Goal: Task Accomplishment & Management: Use online tool/utility

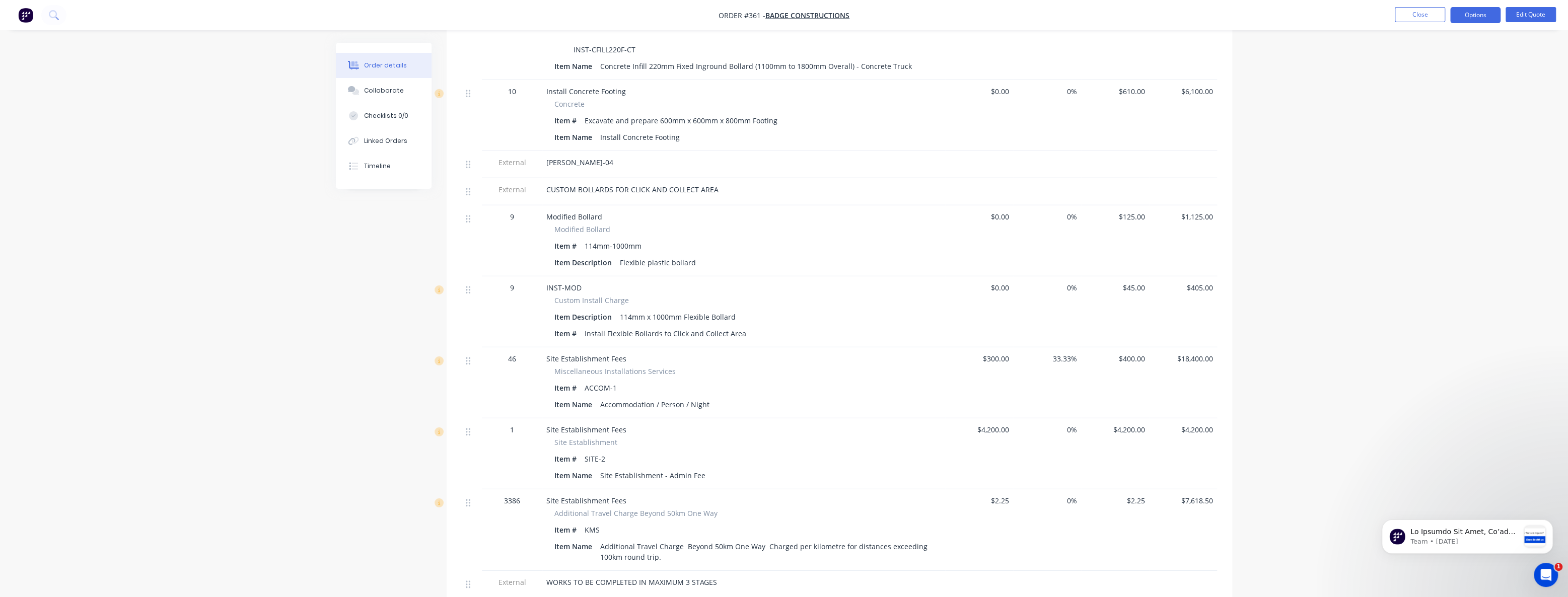
scroll to position [3308, 0]
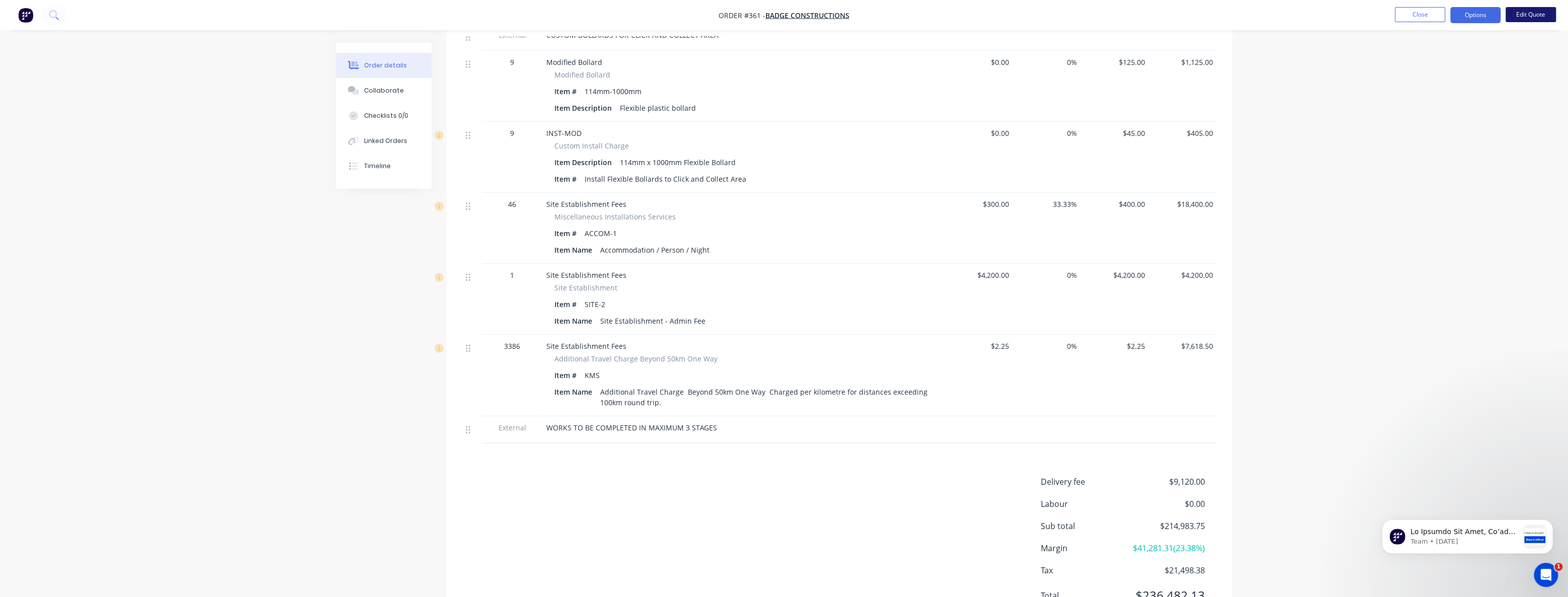
click at [1527, 10] on button "Edit Quote" at bounding box center [1531, 14] width 50 height 15
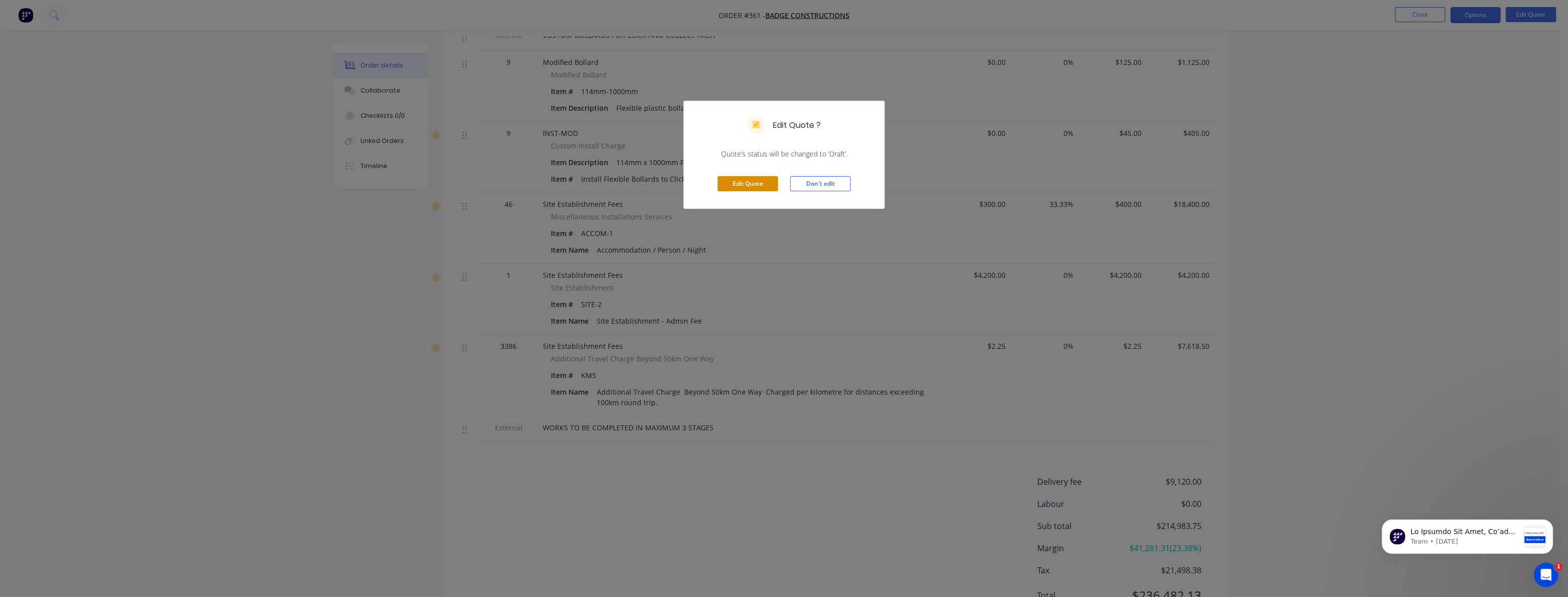
click at [744, 180] on button "Edit Quote" at bounding box center [748, 183] width 60 height 15
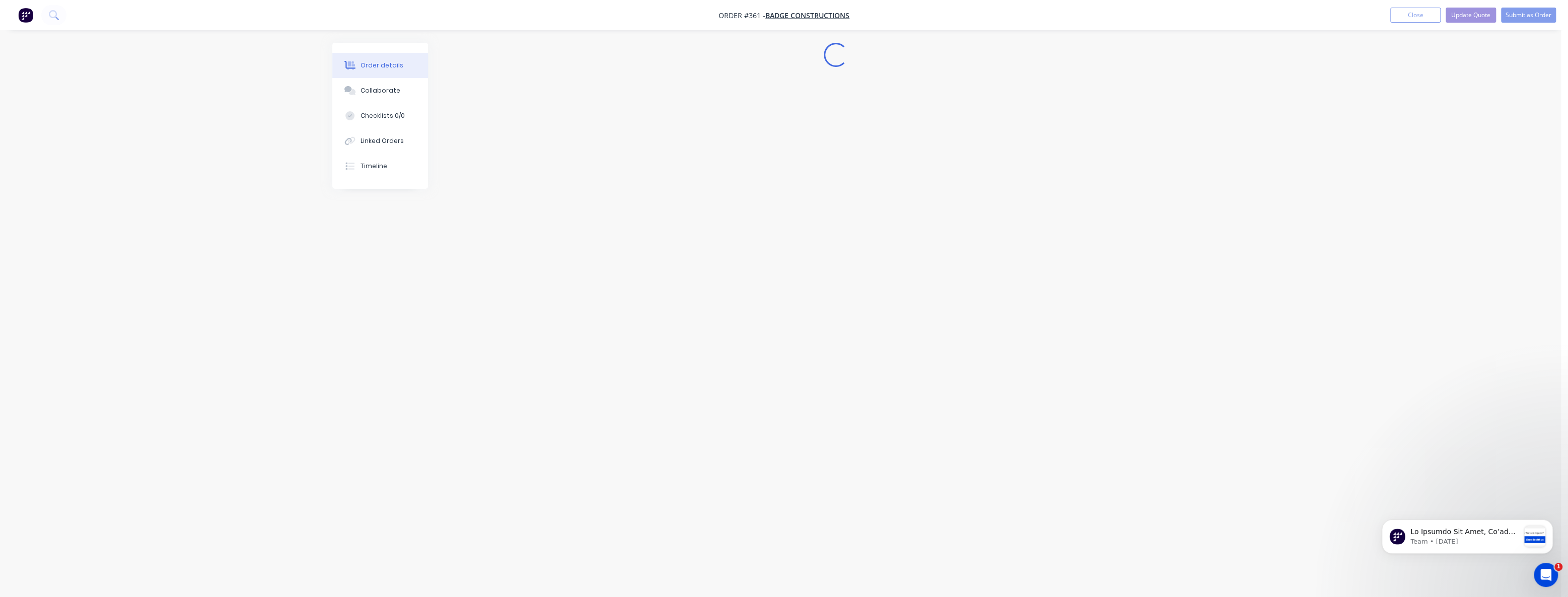
scroll to position [0, 0]
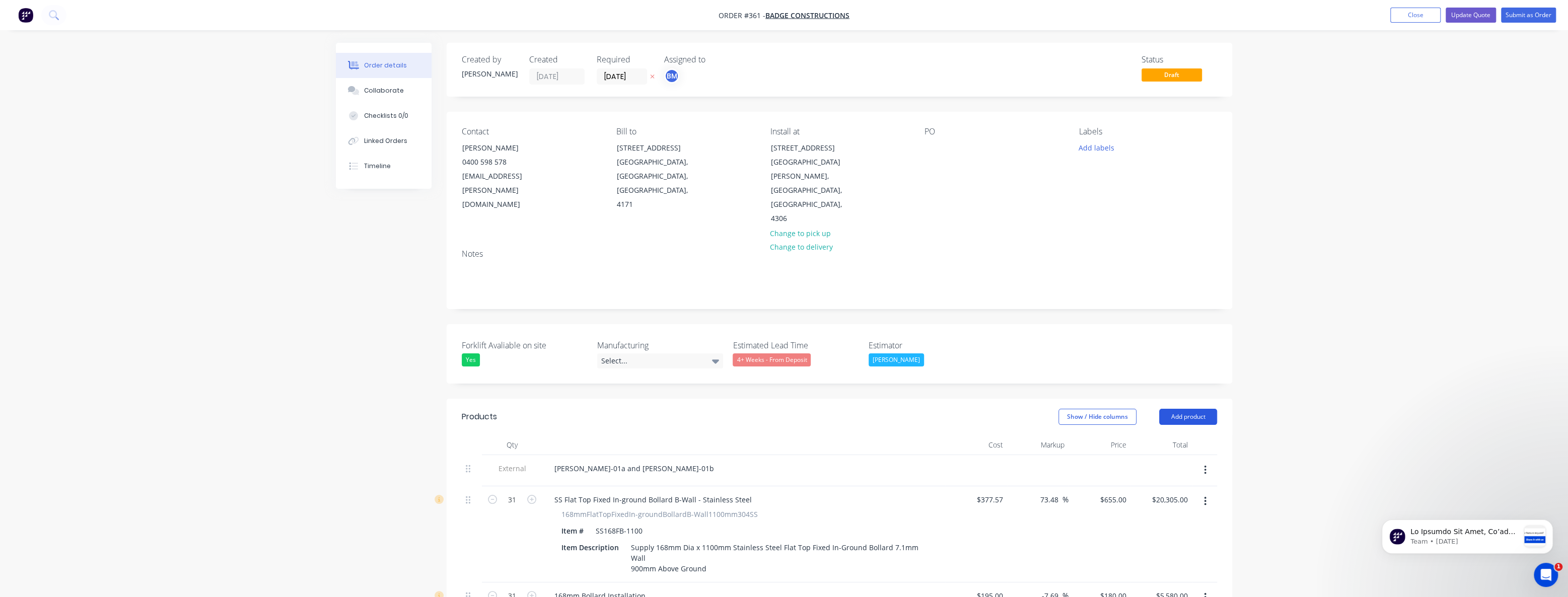
click at [1177, 409] on button "Add product" at bounding box center [1188, 417] width 58 height 16
click at [1162, 435] on div "Product catalogue" at bounding box center [1169, 442] width 78 height 15
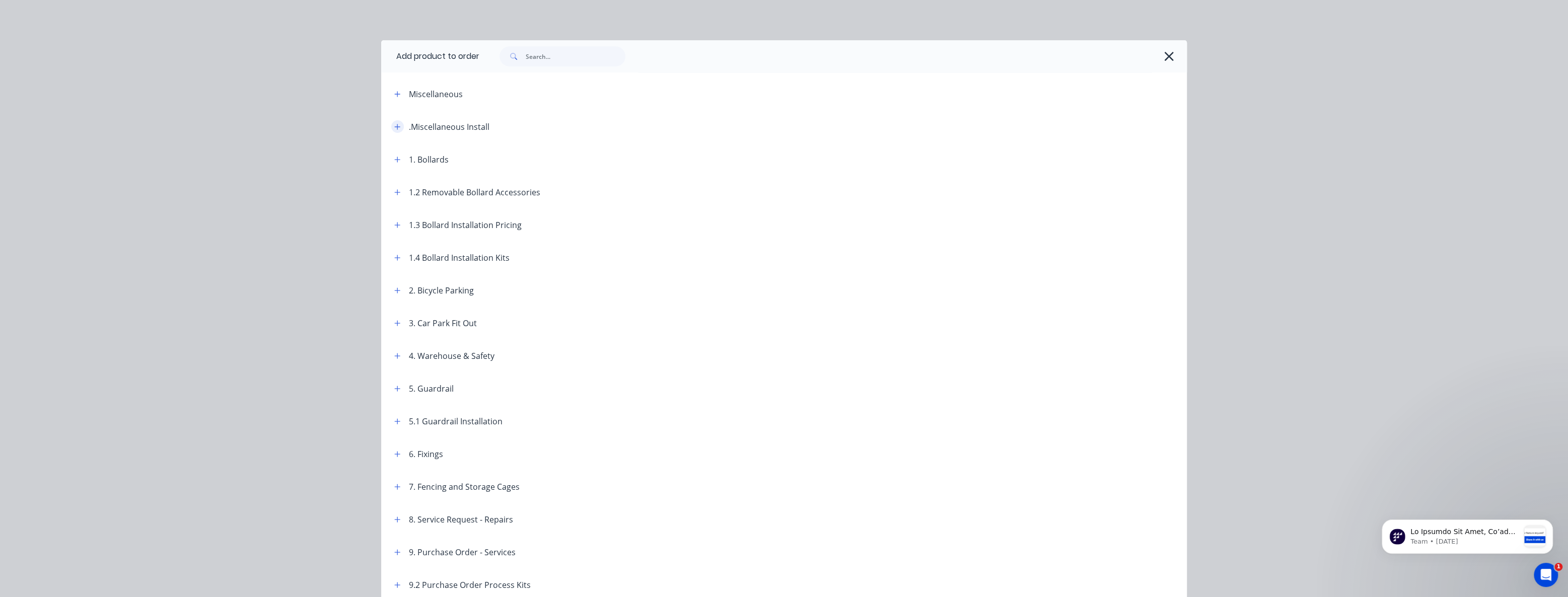
click at [394, 124] on icon "button" at bounding box center [397, 126] width 6 height 7
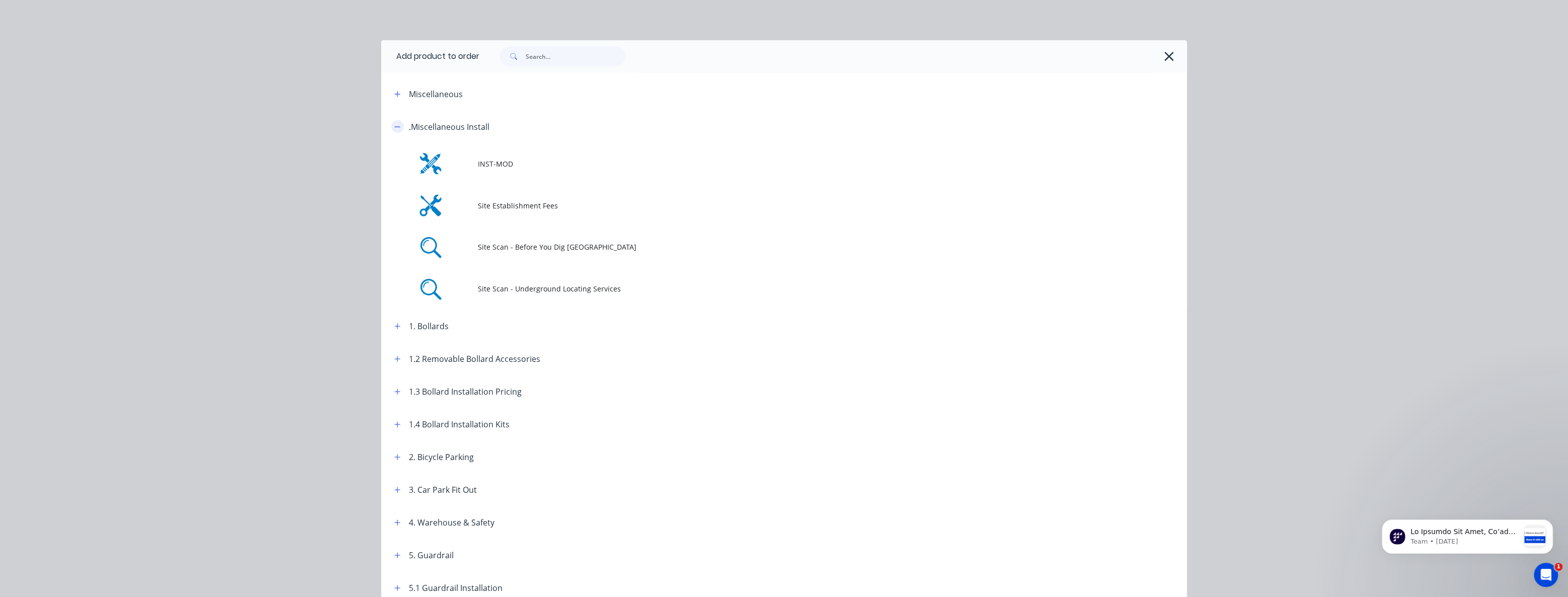
click at [394, 124] on icon "button" at bounding box center [397, 126] width 6 height 7
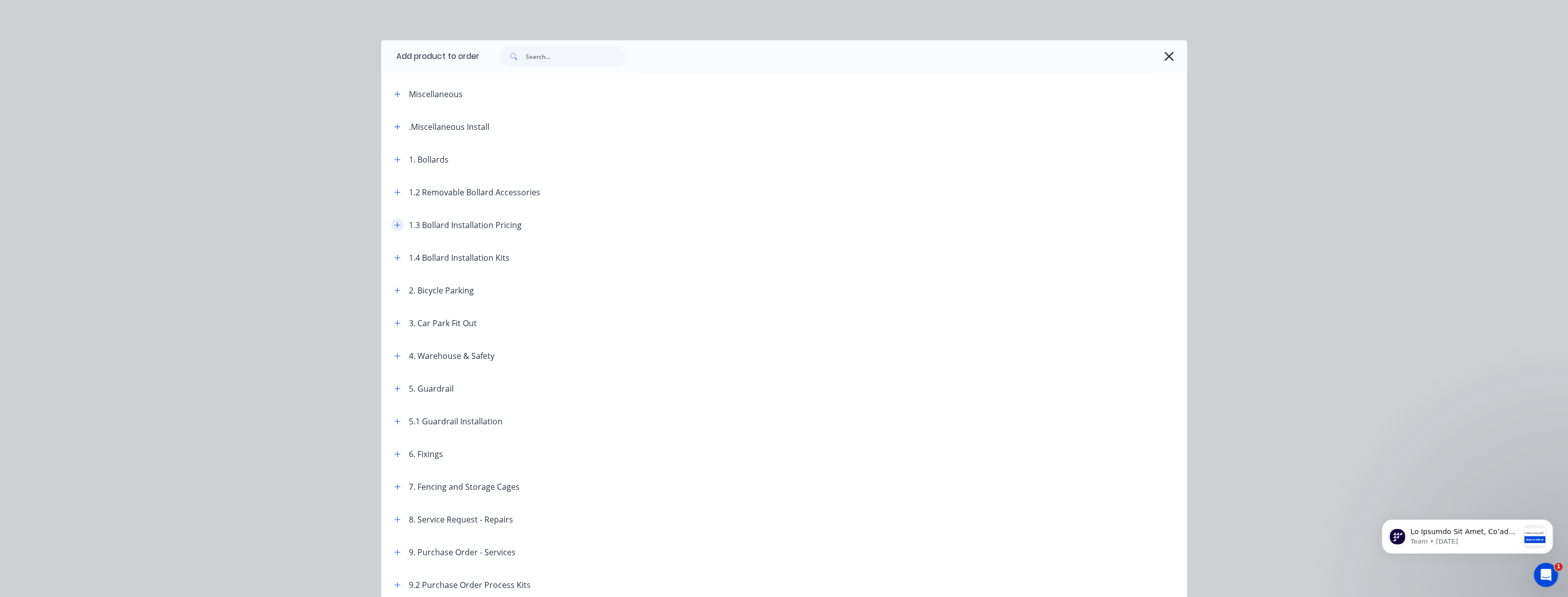
click at [394, 221] on icon "button" at bounding box center [397, 224] width 6 height 7
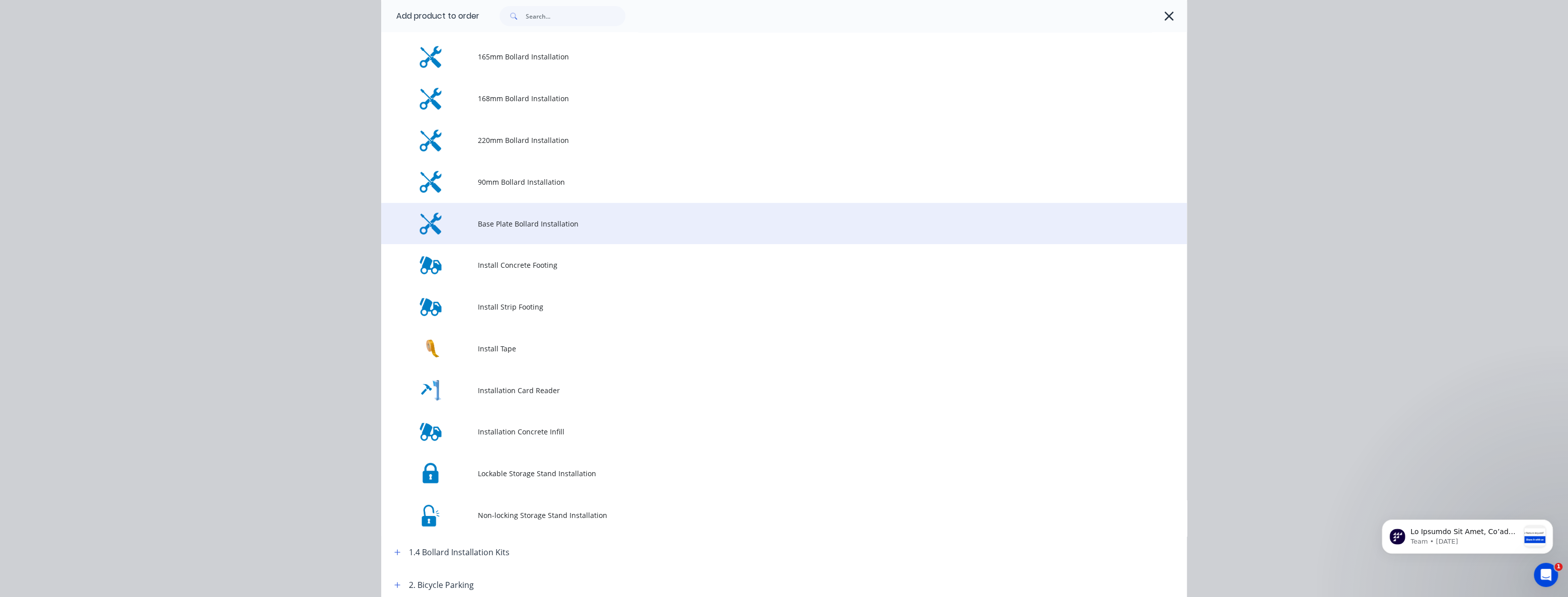
scroll to position [321, 0]
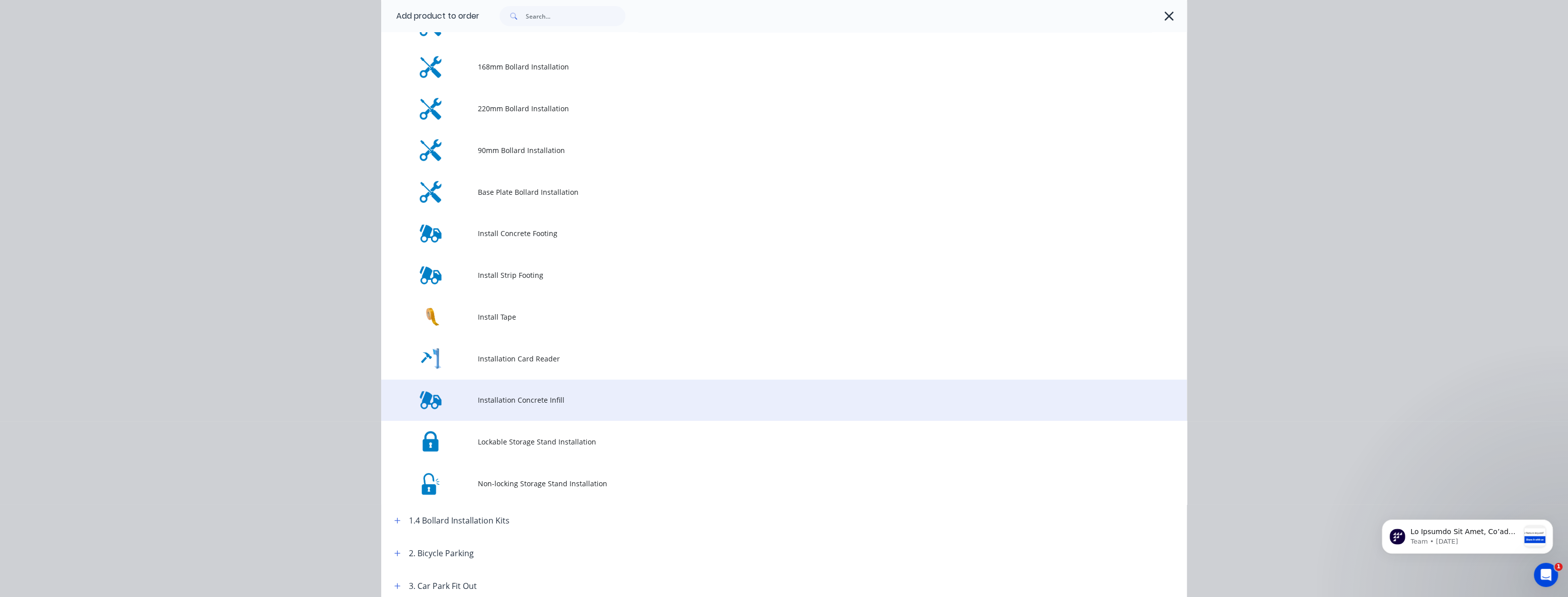
click at [503, 393] on td "Installation Concrete Infill" at bounding box center [832, 400] width 709 height 41
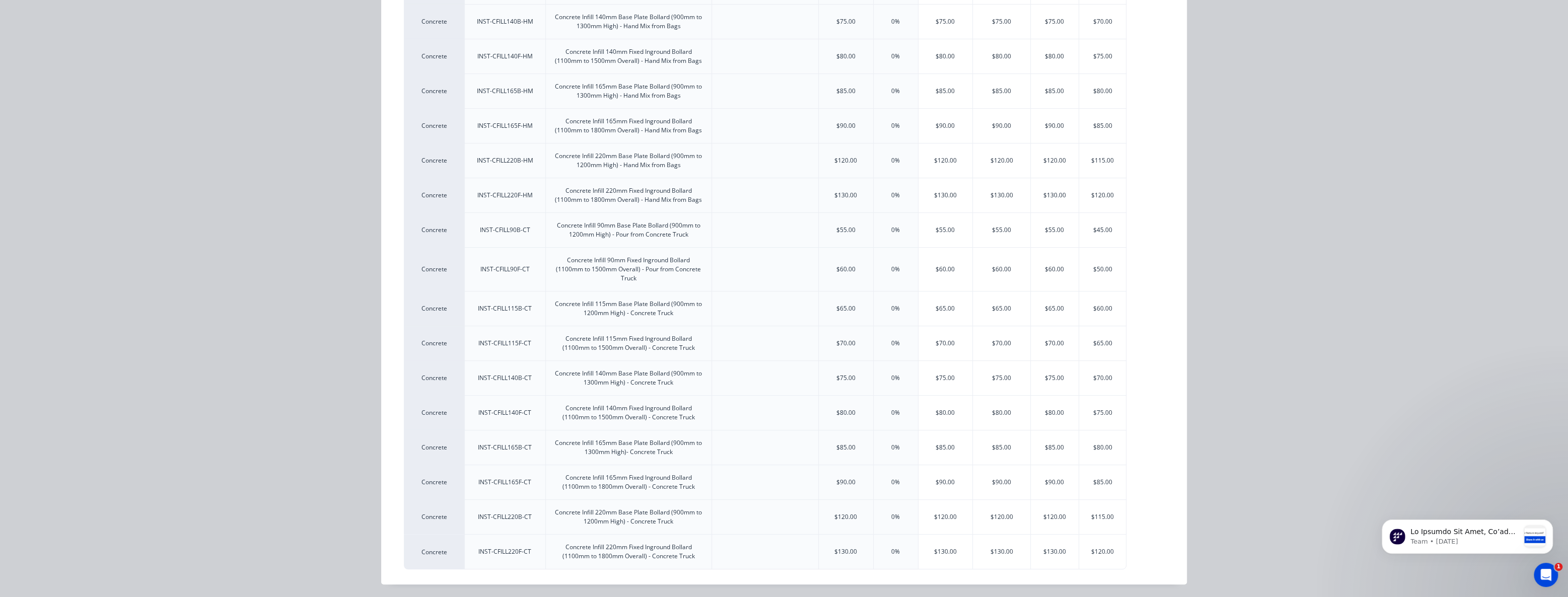
scroll to position [45, 0]
click at [941, 446] on div "$85.00" at bounding box center [945, 448] width 54 height 34
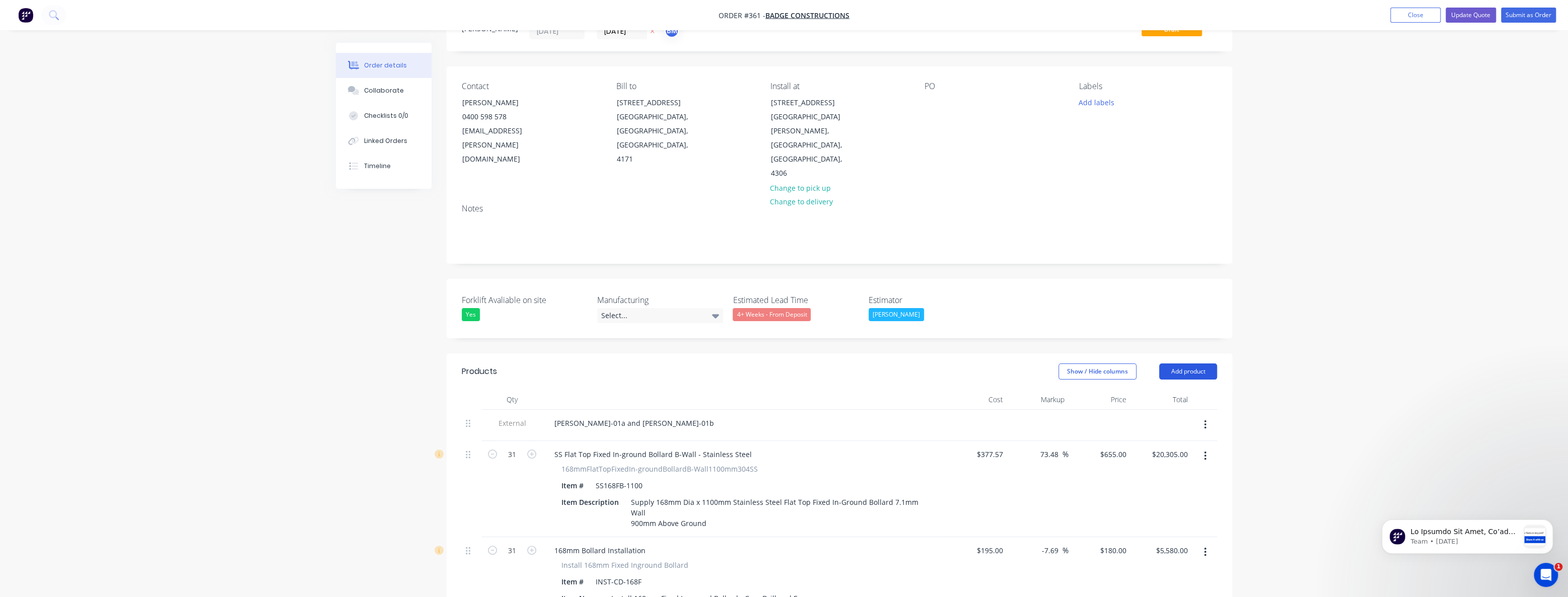
click at [1208, 364] on button "Add product" at bounding box center [1188, 372] width 58 height 16
click at [1132, 531] on div "Notes (External)" at bounding box center [1169, 538] width 78 height 15
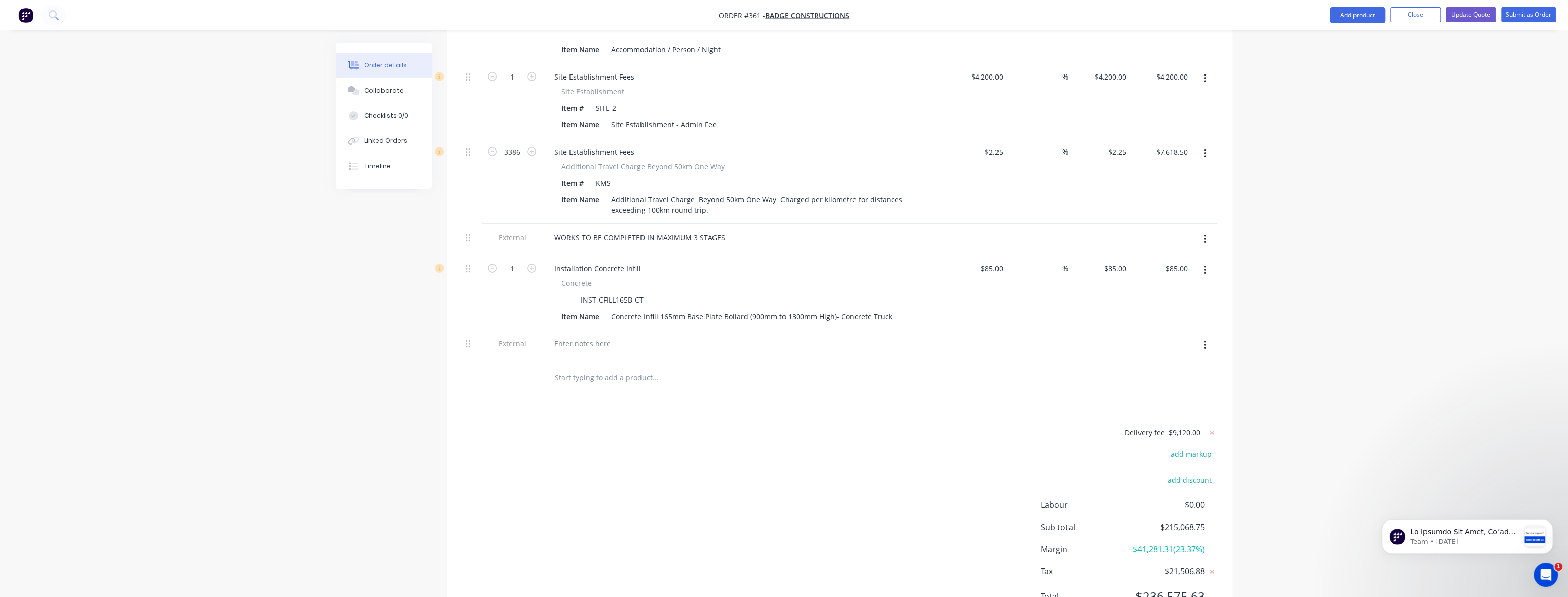
scroll to position [3810, 0]
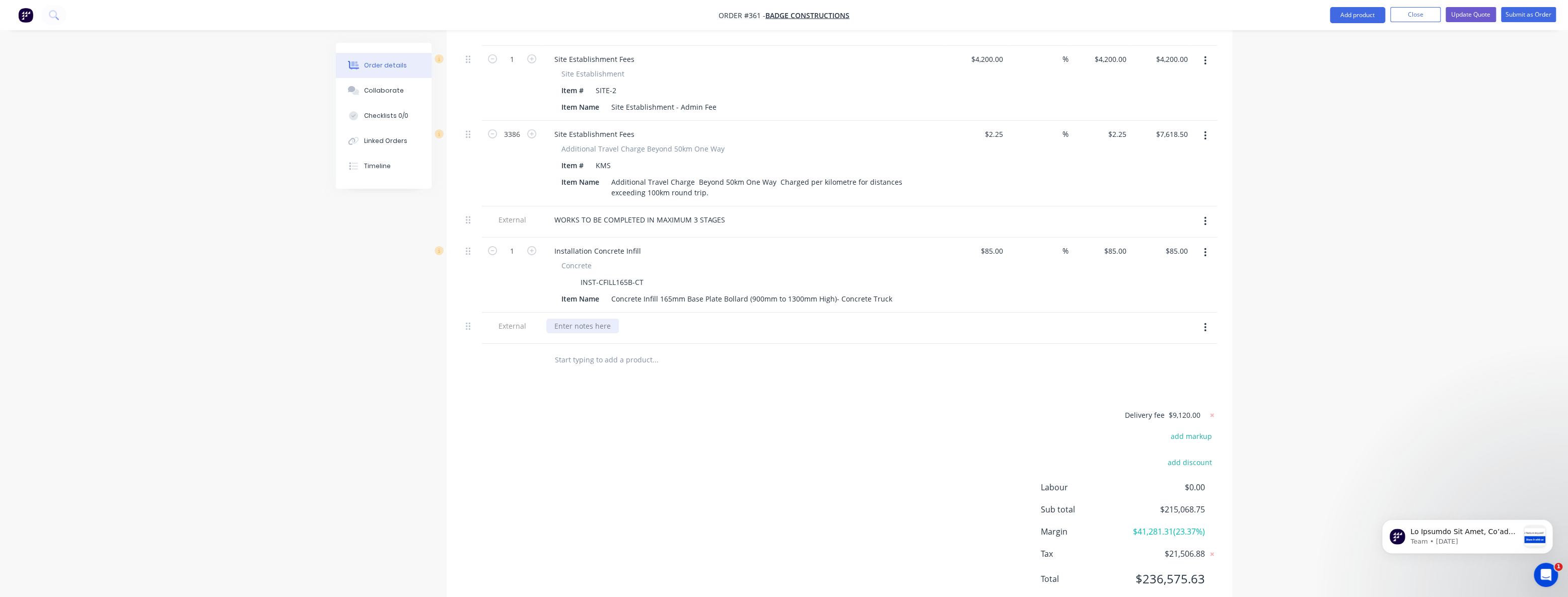
click at [559, 319] on div at bounding box center [583, 326] width 73 height 15
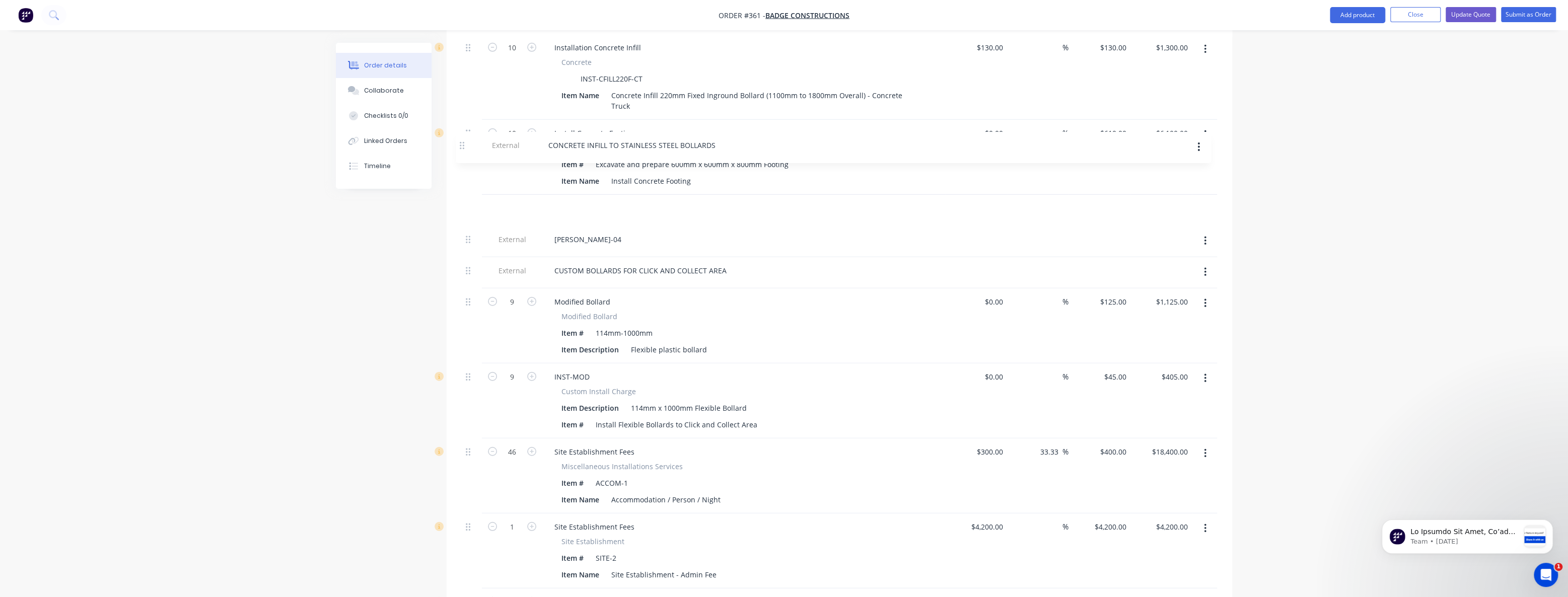
scroll to position [3369, 0]
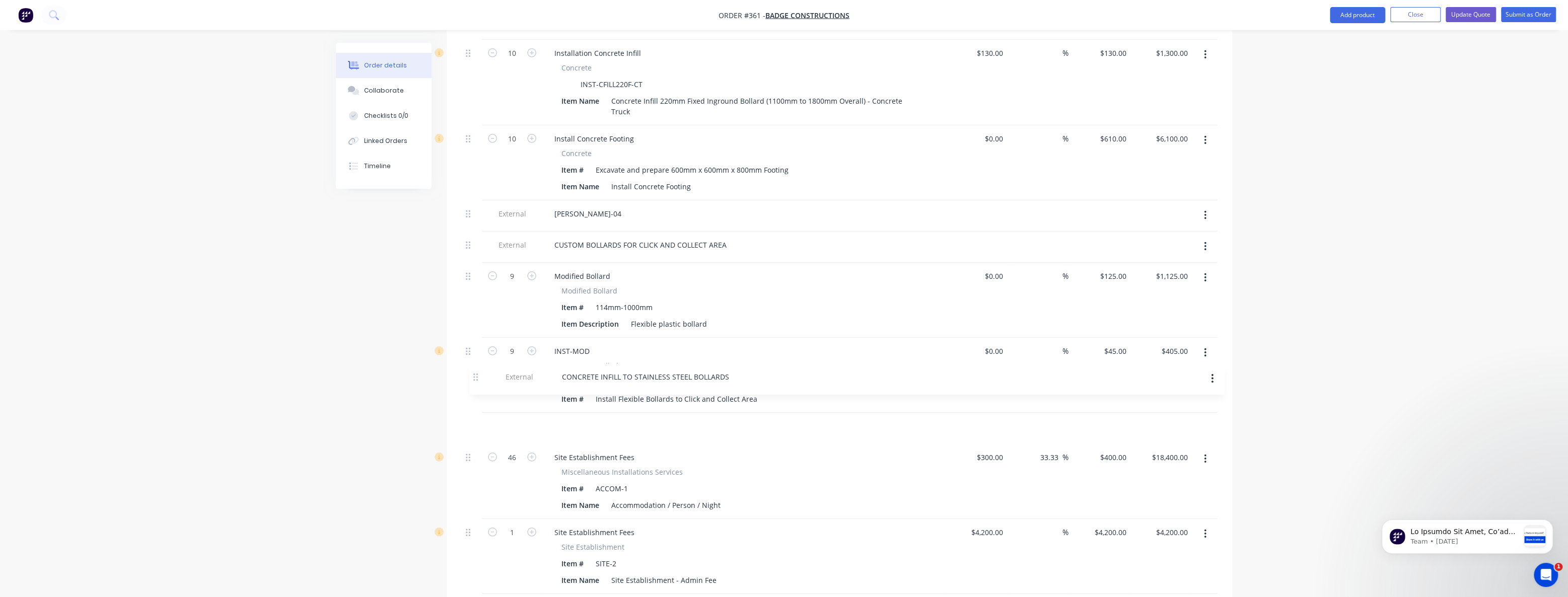
drag, startPoint x: 466, startPoint y: 282, endPoint x: 473, endPoint y: 373, distance: 91.3
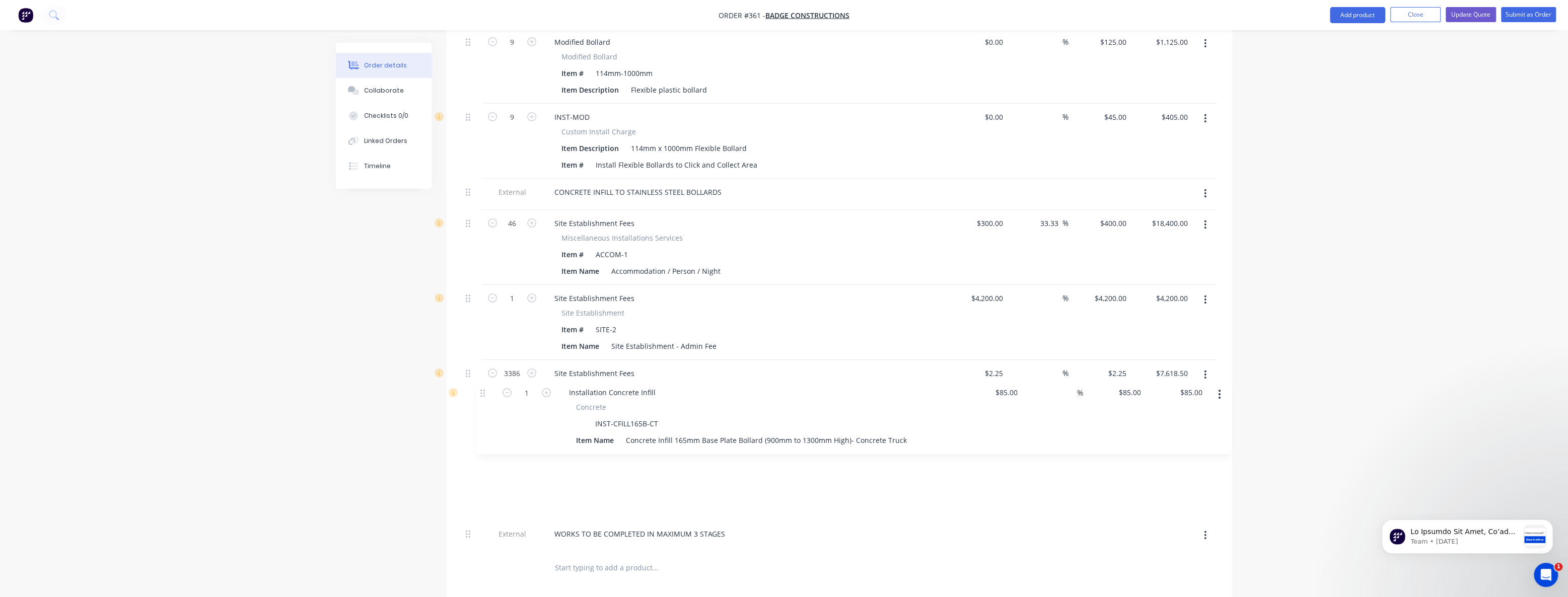
scroll to position [3604, 0]
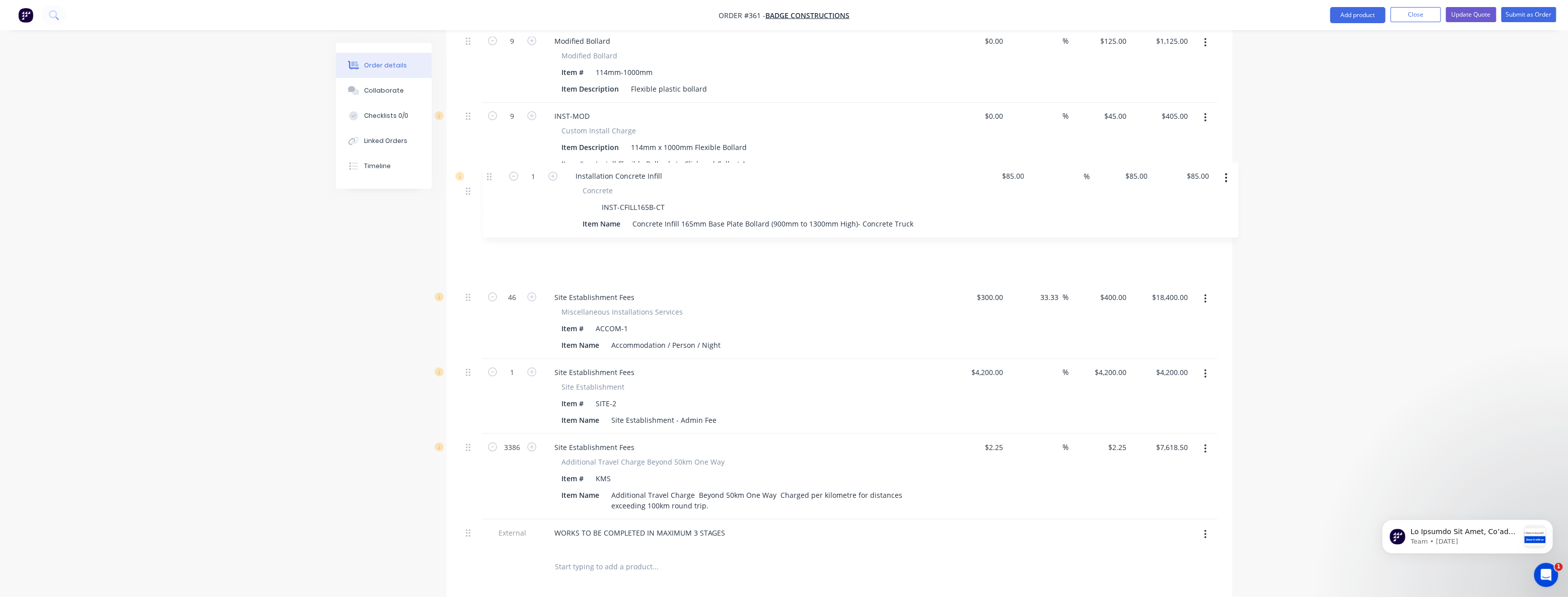
drag, startPoint x: 468, startPoint y: 454, endPoint x: 490, endPoint y: 176, distance: 278.9
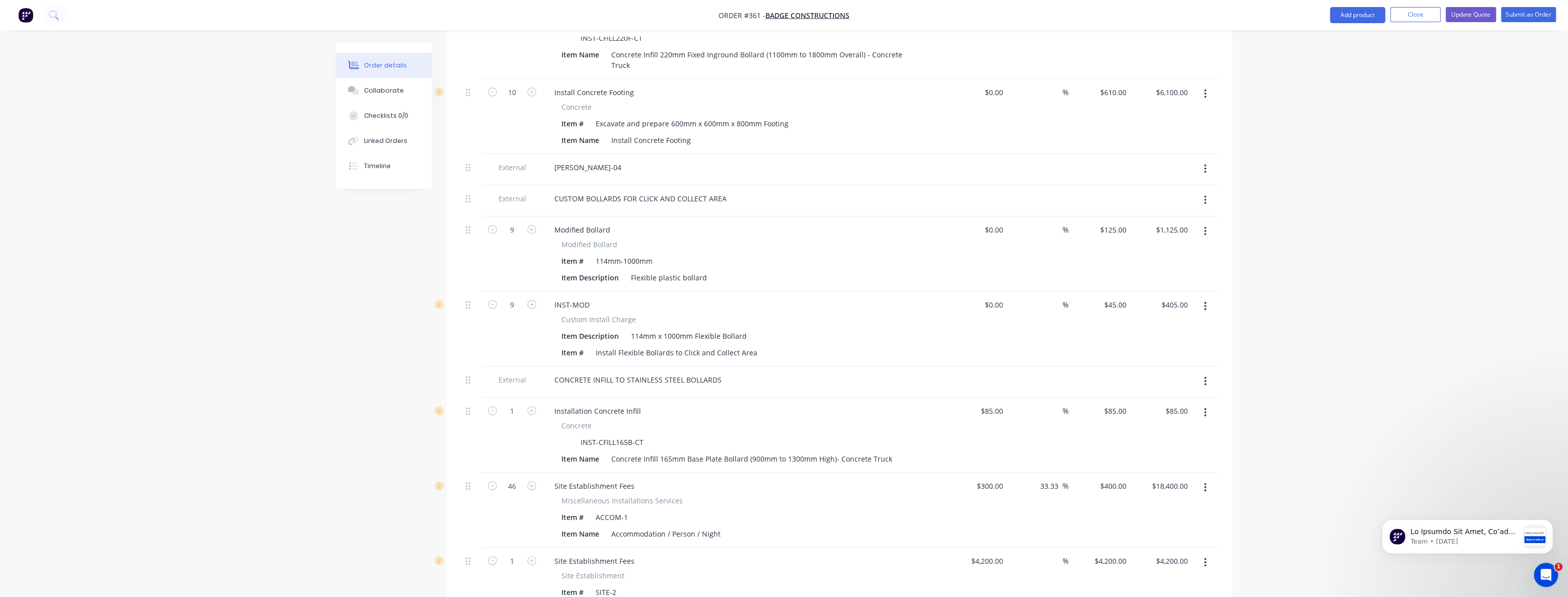
scroll to position [3420, 0]
click at [518, 398] on input "1" at bounding box center [512, 405] width 27 height 15
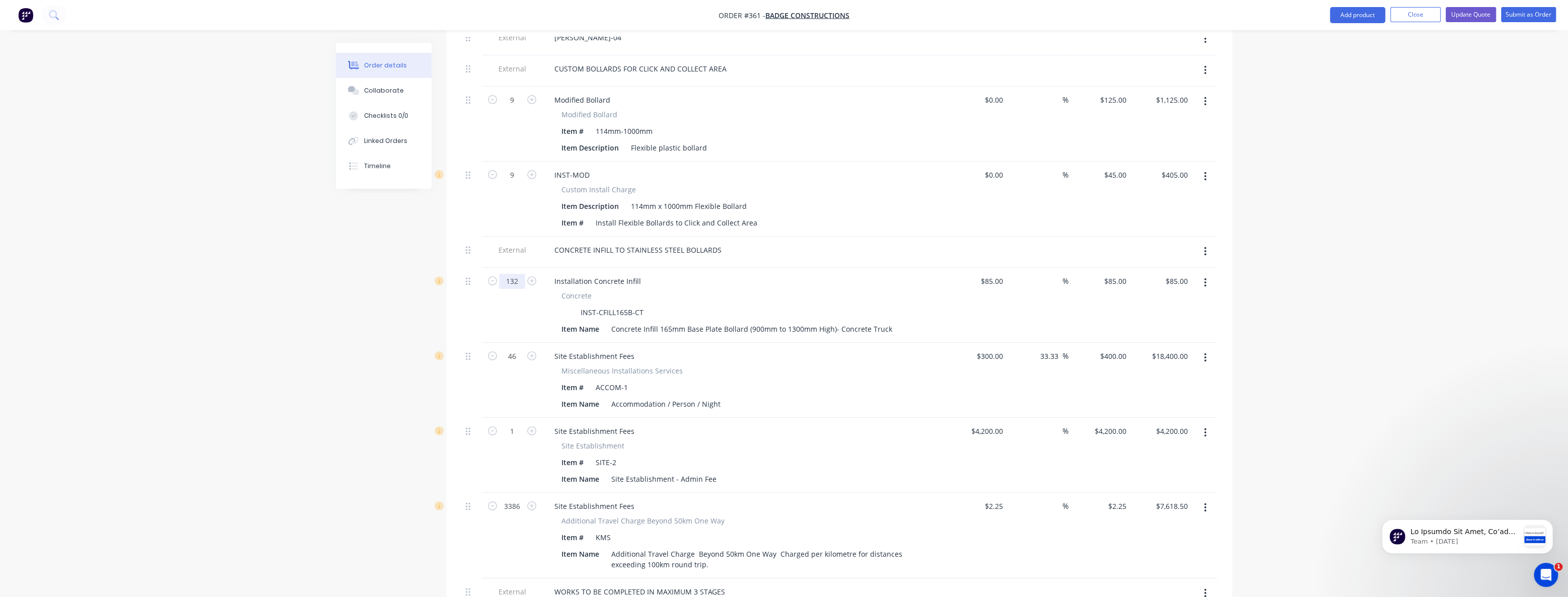
scroll to position [3512, 0]
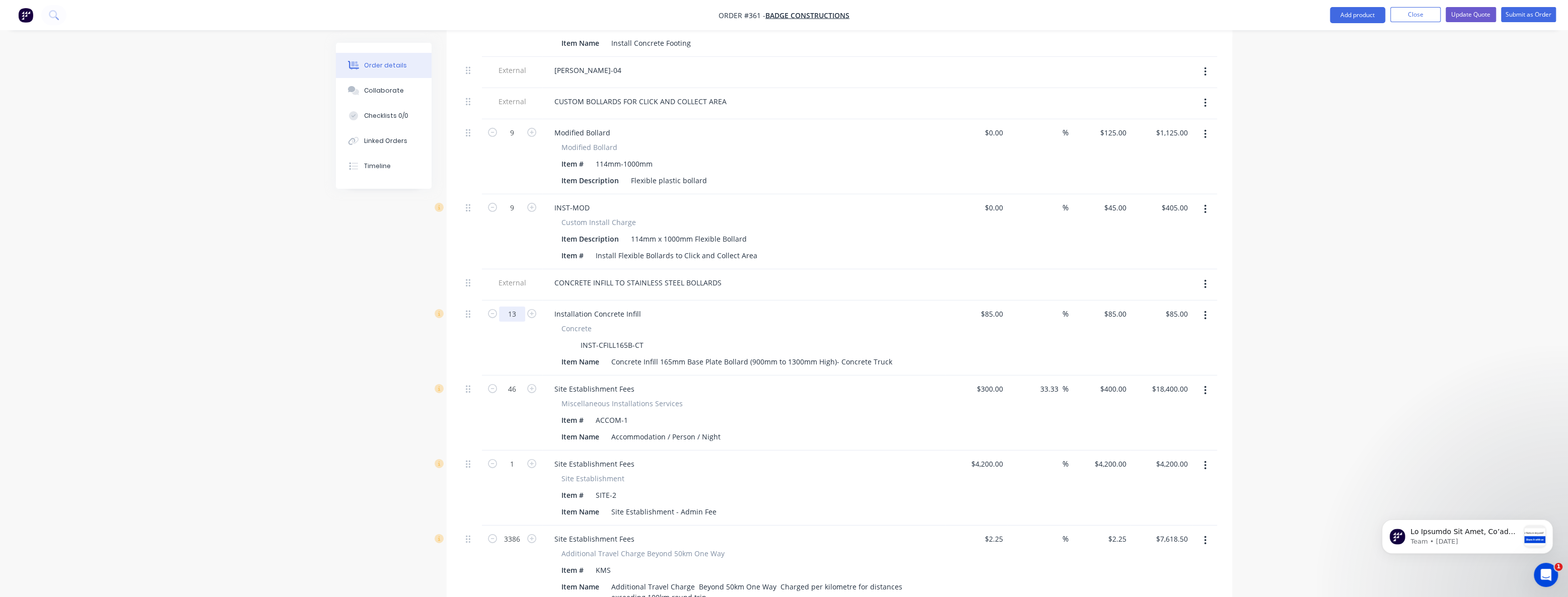
type input "1"
type input "75"
click at [738, 324] on div "Concrete" at bounding box center [744, 328] width 365 height 11
type input "$6,375.00"
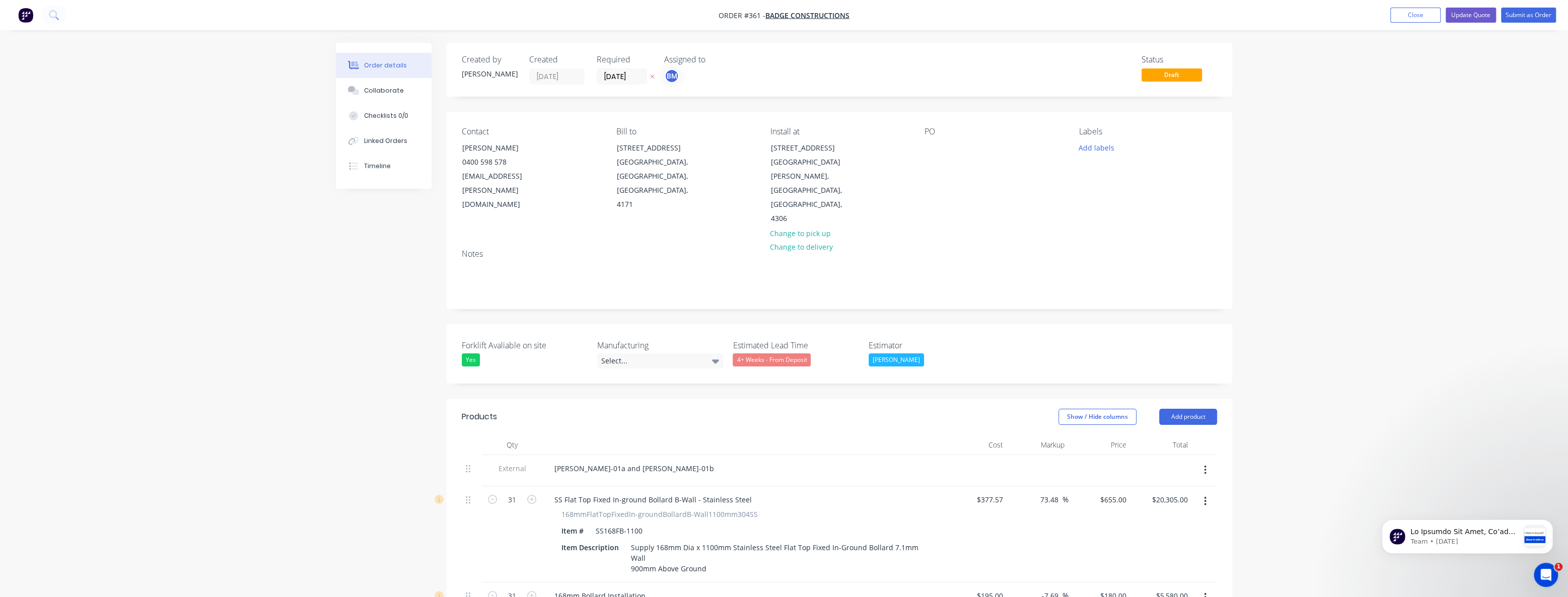
scroll to position [0, 0]
click at [1469, 15] on button "Update Quote" at bounding box center [1471, 15] width 50 height 15
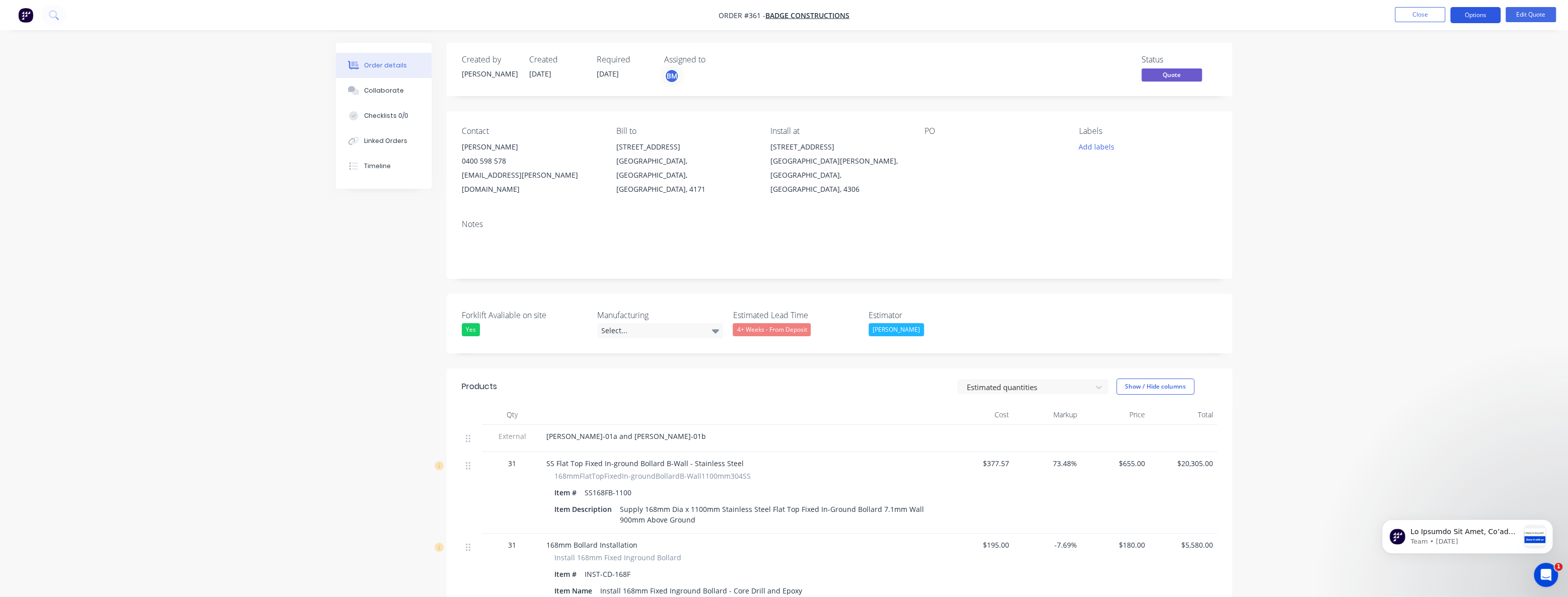
click at [1483, 14] on button "Options" at bounding box center [1476, 15] width 50 height 16
click at [1412, 60] on div "Quote" at bounding box center [1445, 61] width 92 height 15
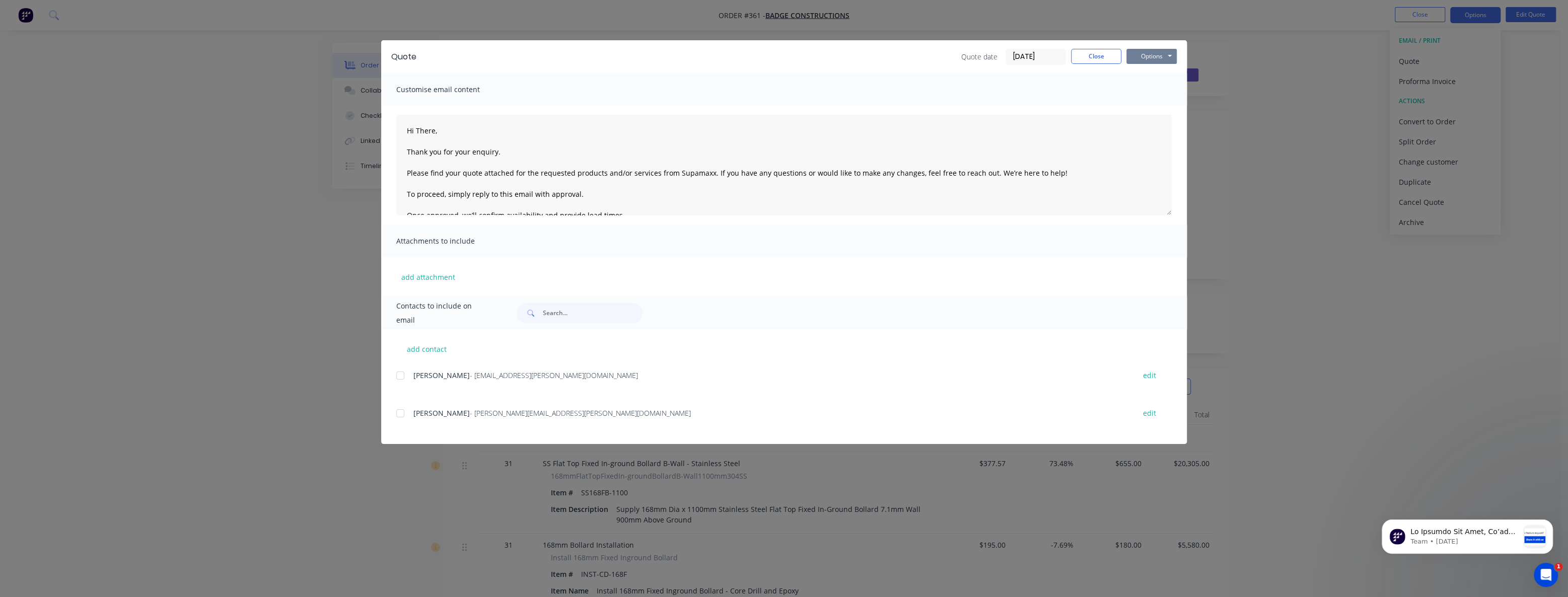
click at [1140, 52] on button "Options" at bounding box center [1151, 56] width 50 height 15
click at [1146, 74] on button "Preview" at bounding box center [1159, 74] width 65 height 17
click at [1083, 52] on button "Close" at bounding box center [1096, 56] width 50 height 15
